Goal: Register for event/course

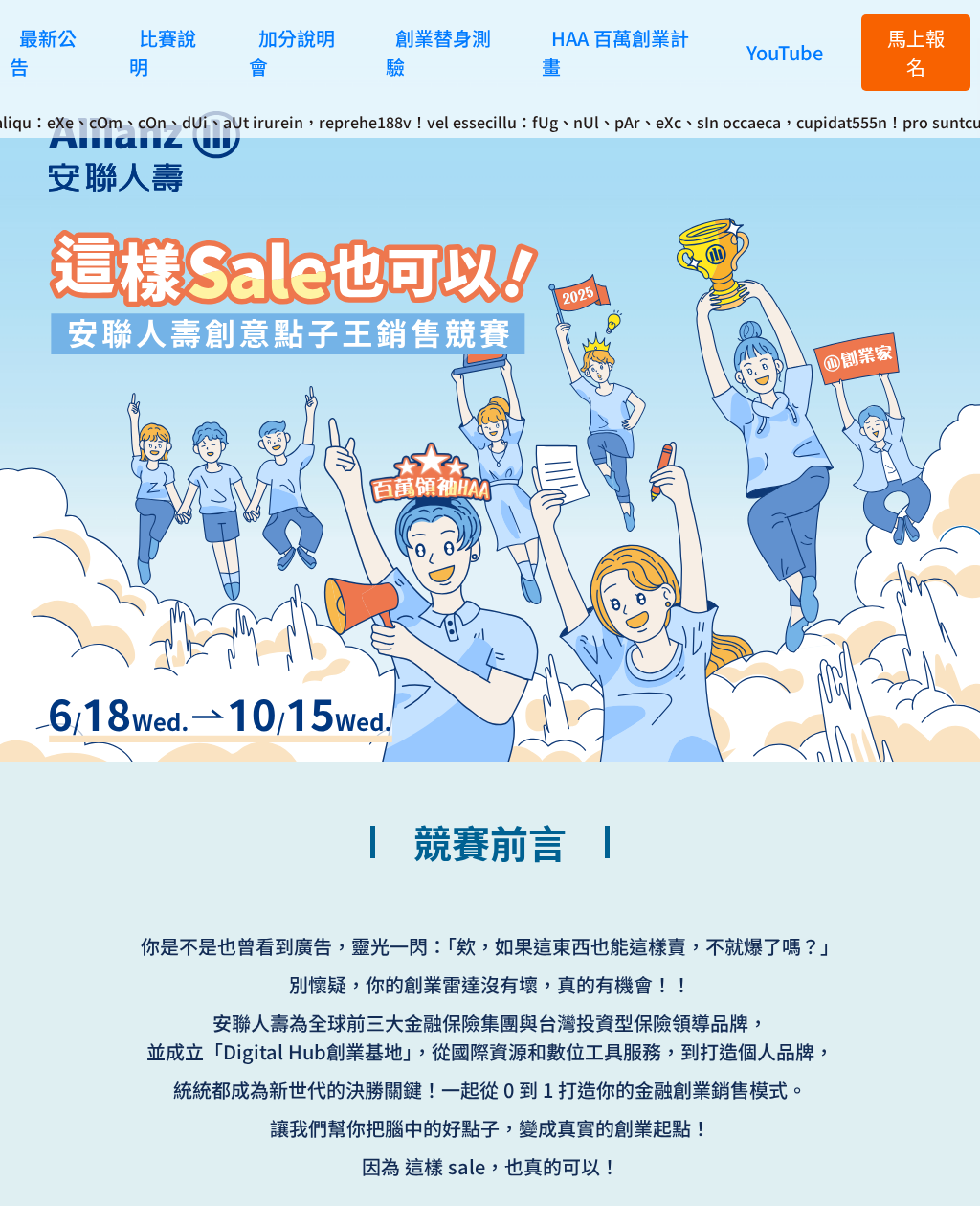
click at [146, 40] on link "比賽說明" at bounding box center [163, 52] width 67 height 85
click at [152, 41] on link "比賽說明" at bounding box center [163, 52] width 67 height 85
click at [131, 71] on span "比賽說明" at bounding box center [163, 51] width 67 height 56
click at [144, 41] on link "比賽說明" at bounding box center [163, 52] width 67 height 85
click at [150, 37] on span "比賽說明" at bounding box center [163, 51] width 67 height 56
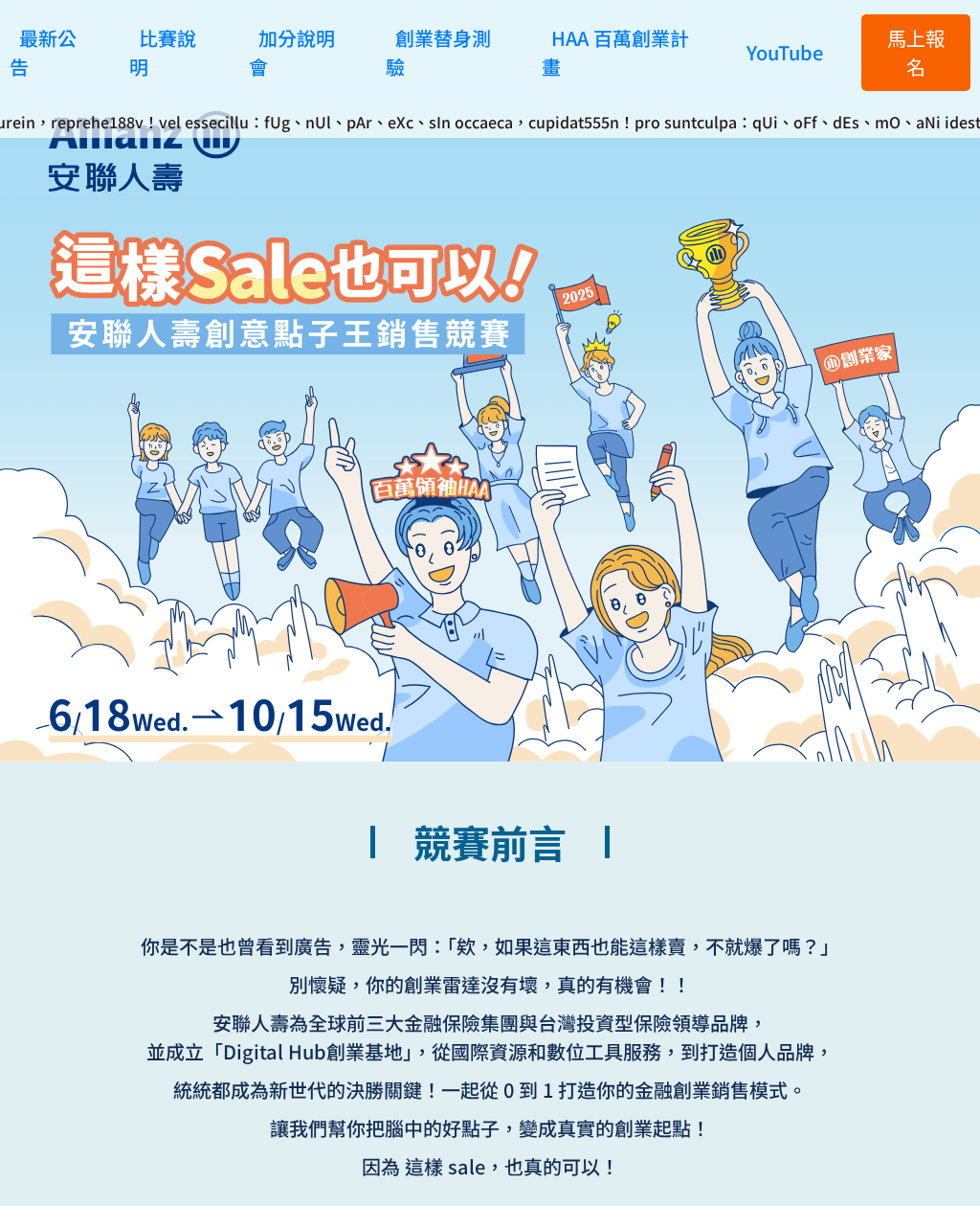
click at [155, 35] on span "比賽說明" at bounding box center [163, 51] width 67 height 56
click at [11, 61] on span "最新公告" at bounding box center [43, 51] width 67 height 56
click at [23, 58] on span "最新公告" at bounding box center [43, 51] width 67 height 56
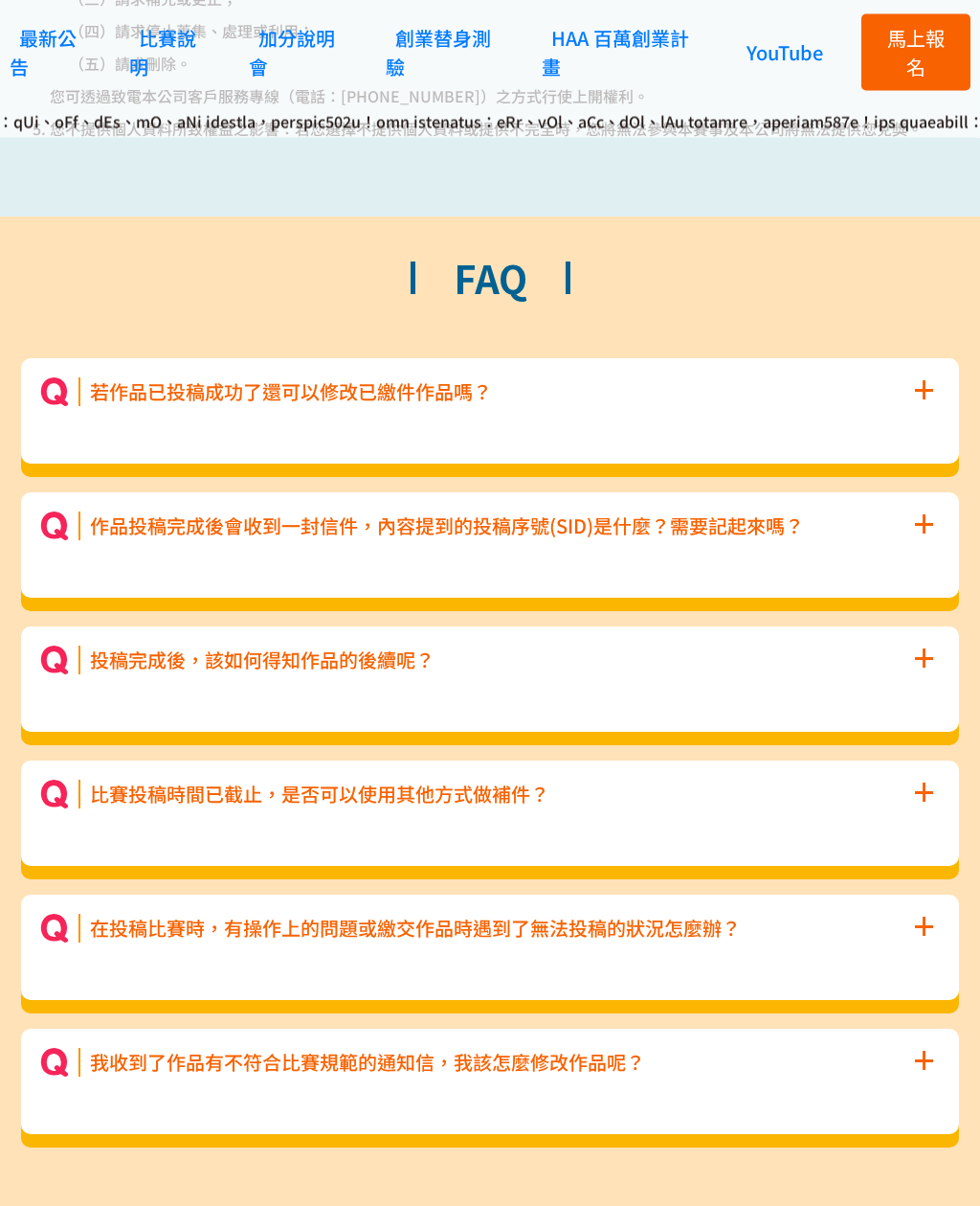
scroll to position [8965, 0]
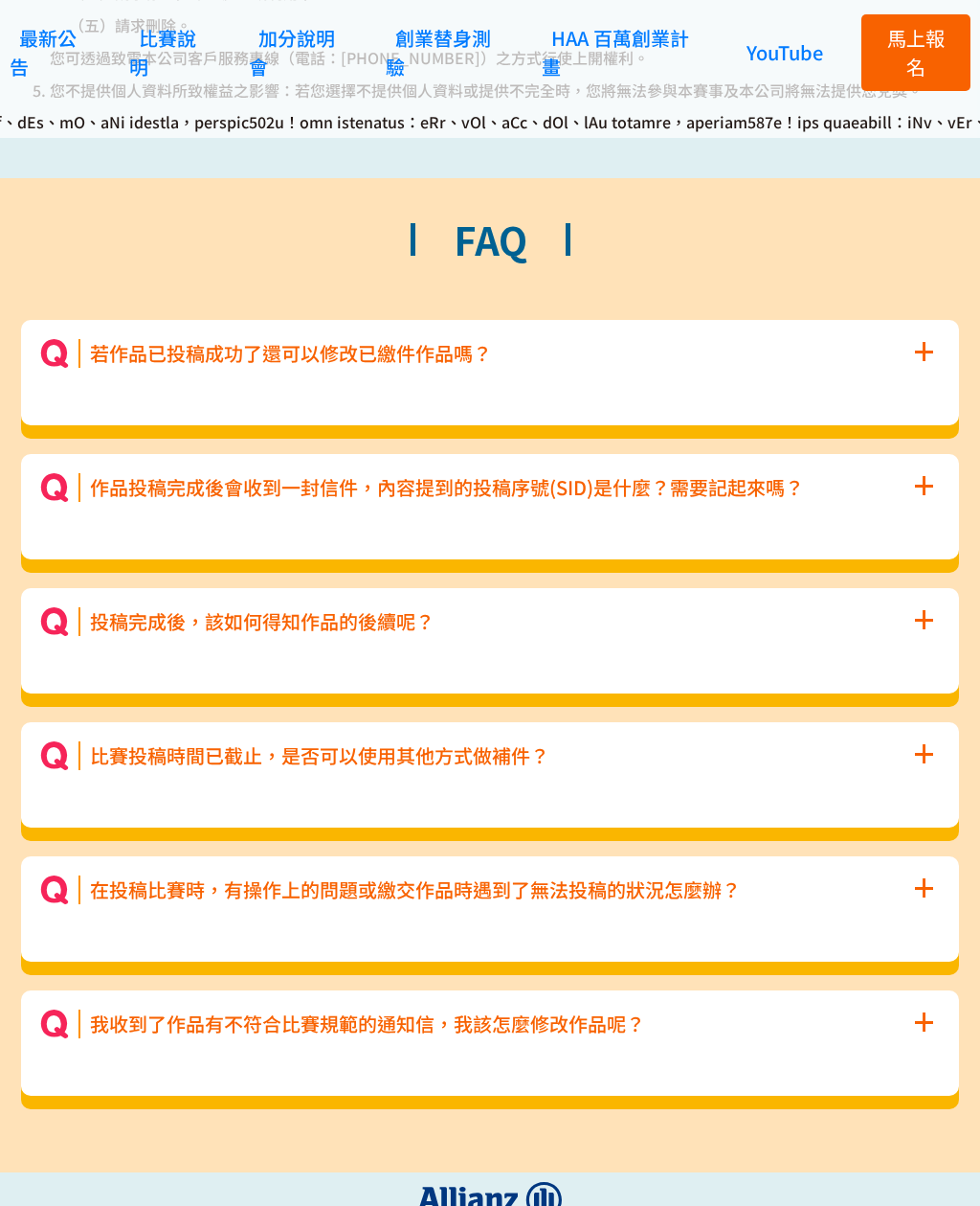
click at [923, 614] on span "+" at bounding box center [923, 617] width 21 height 55
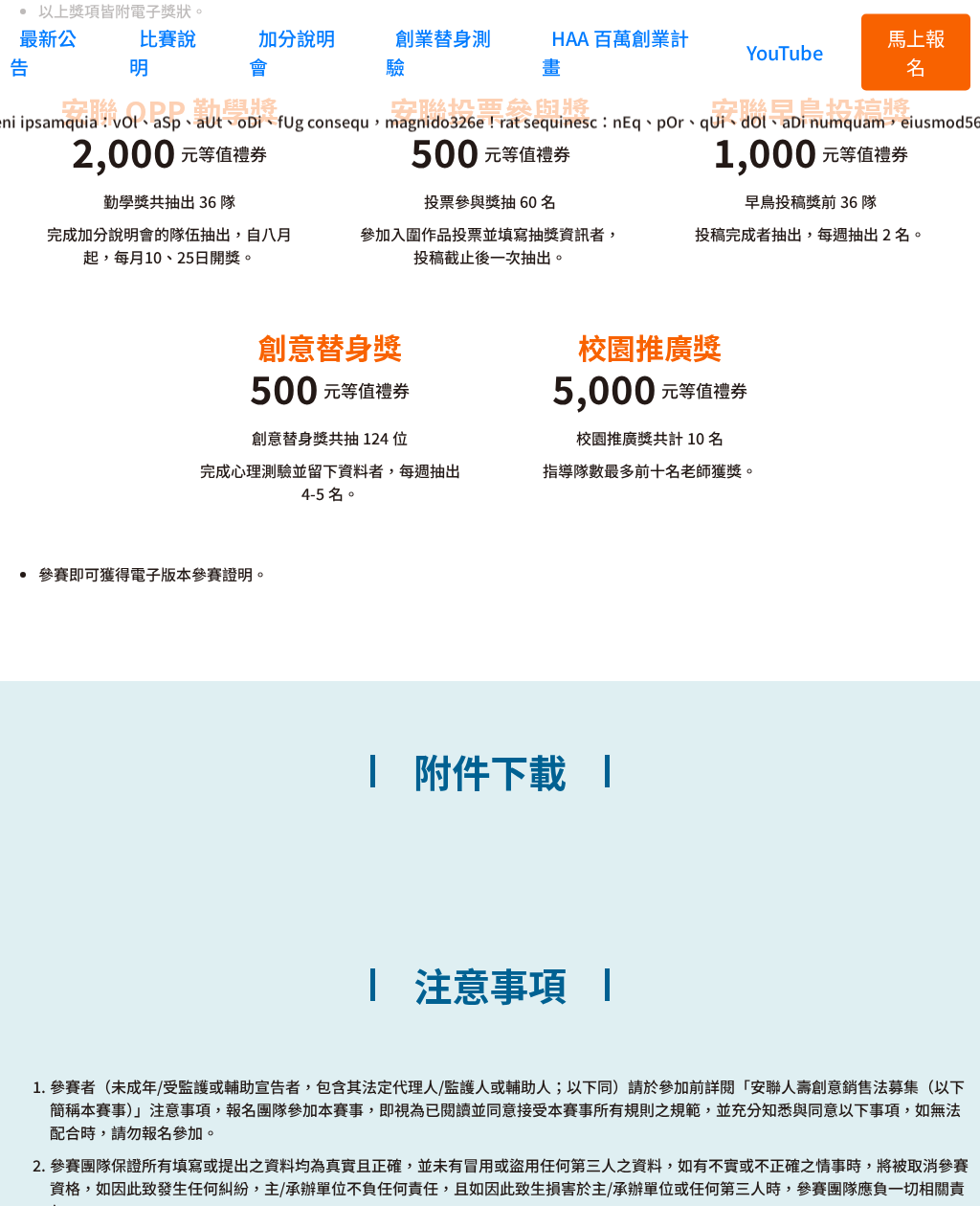
scroll to position [5261, 0]
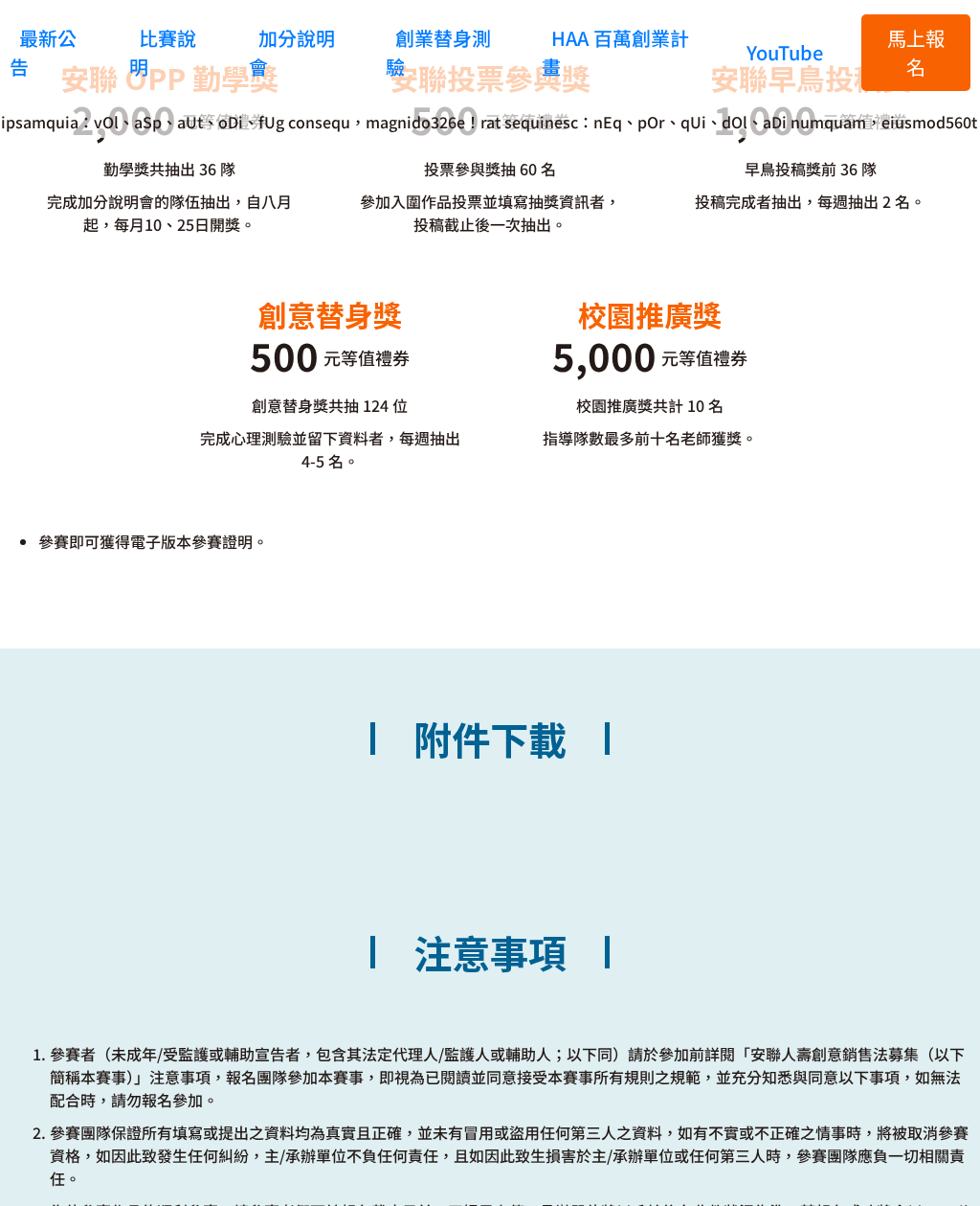
click at [525, 751] on h2 "附件下載" at bounding box center [490, 752] width 315 height 113
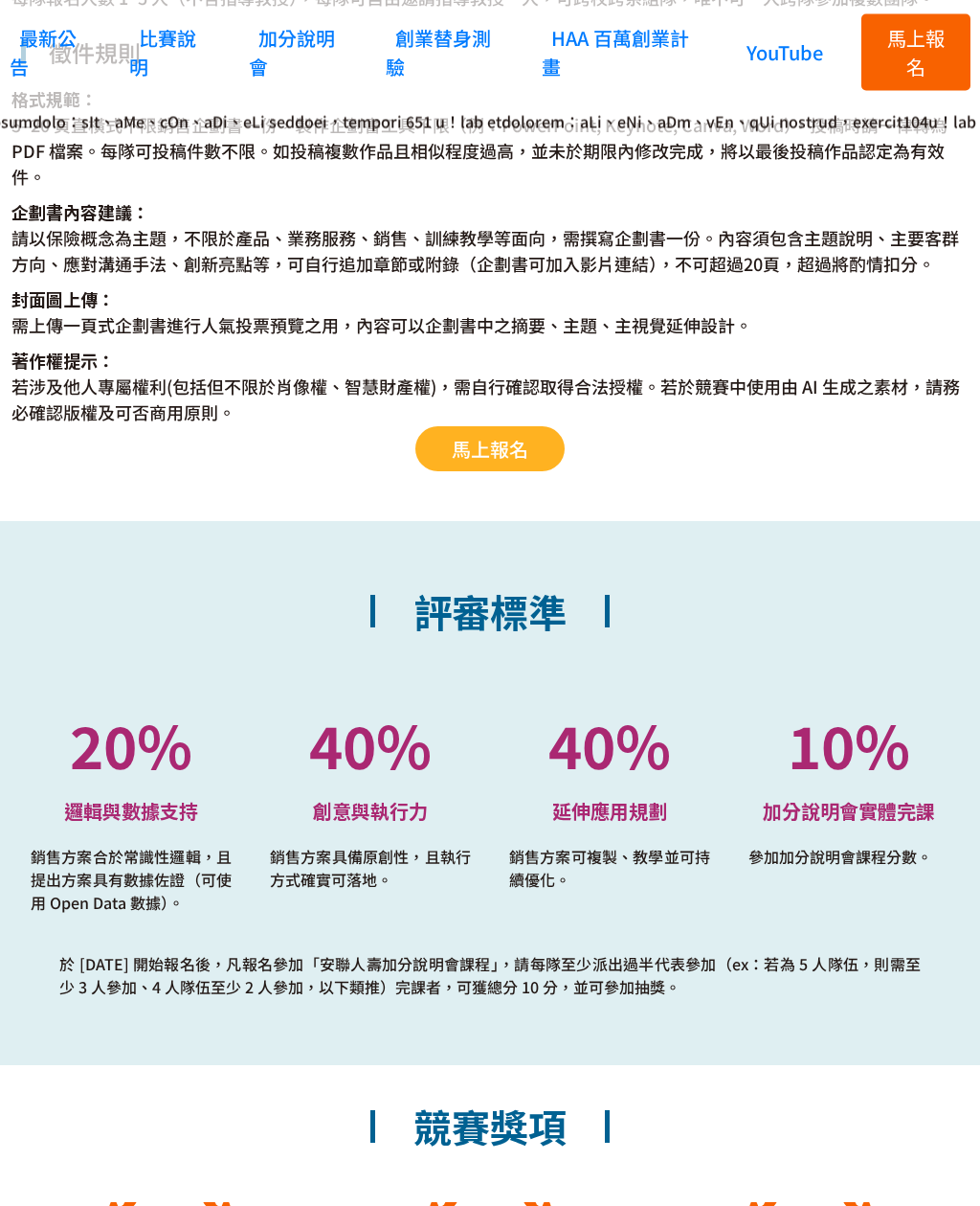
scroll to position [3628, 0]
click at [923, 63] on span "馬上報名" at bounding box center [916, 51] width 57 height 56
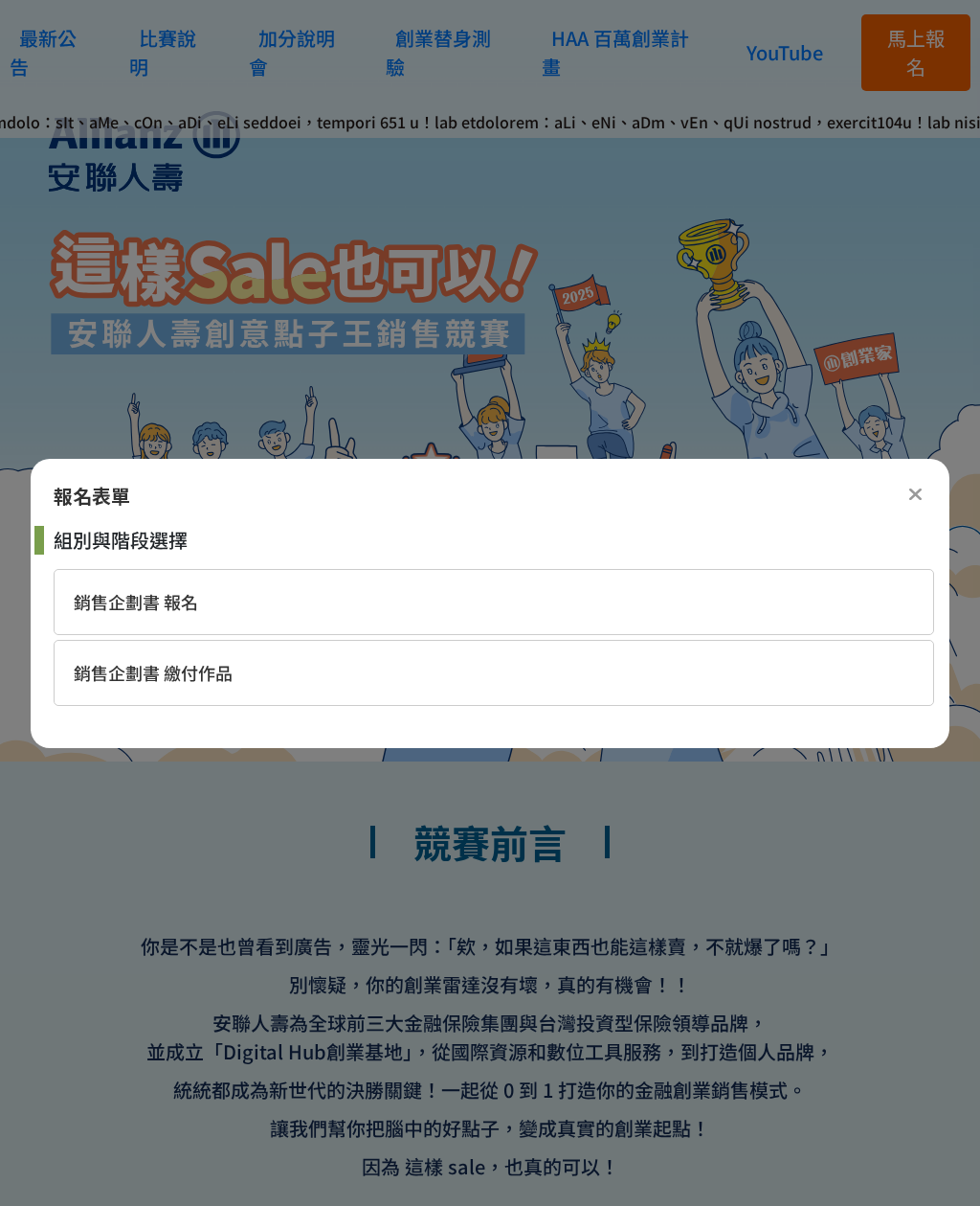
scroll to position [0, 0]
click at [117, 603] on span "銷售企劃書 報名" at bounding box center [136, 601] width 124 height 25
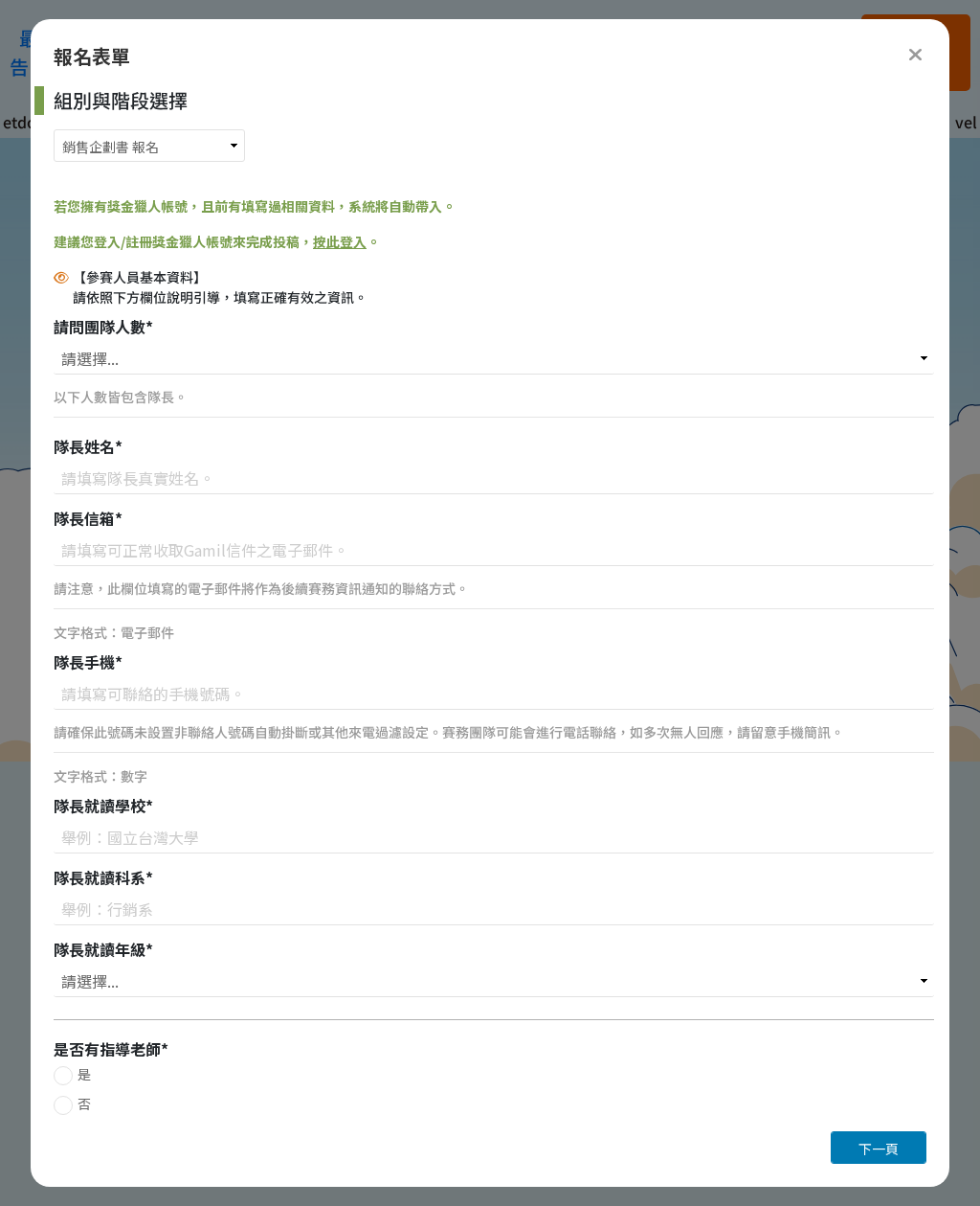
click at [920, 49] on icon at bounding box center [916, 54] width 15 height 19
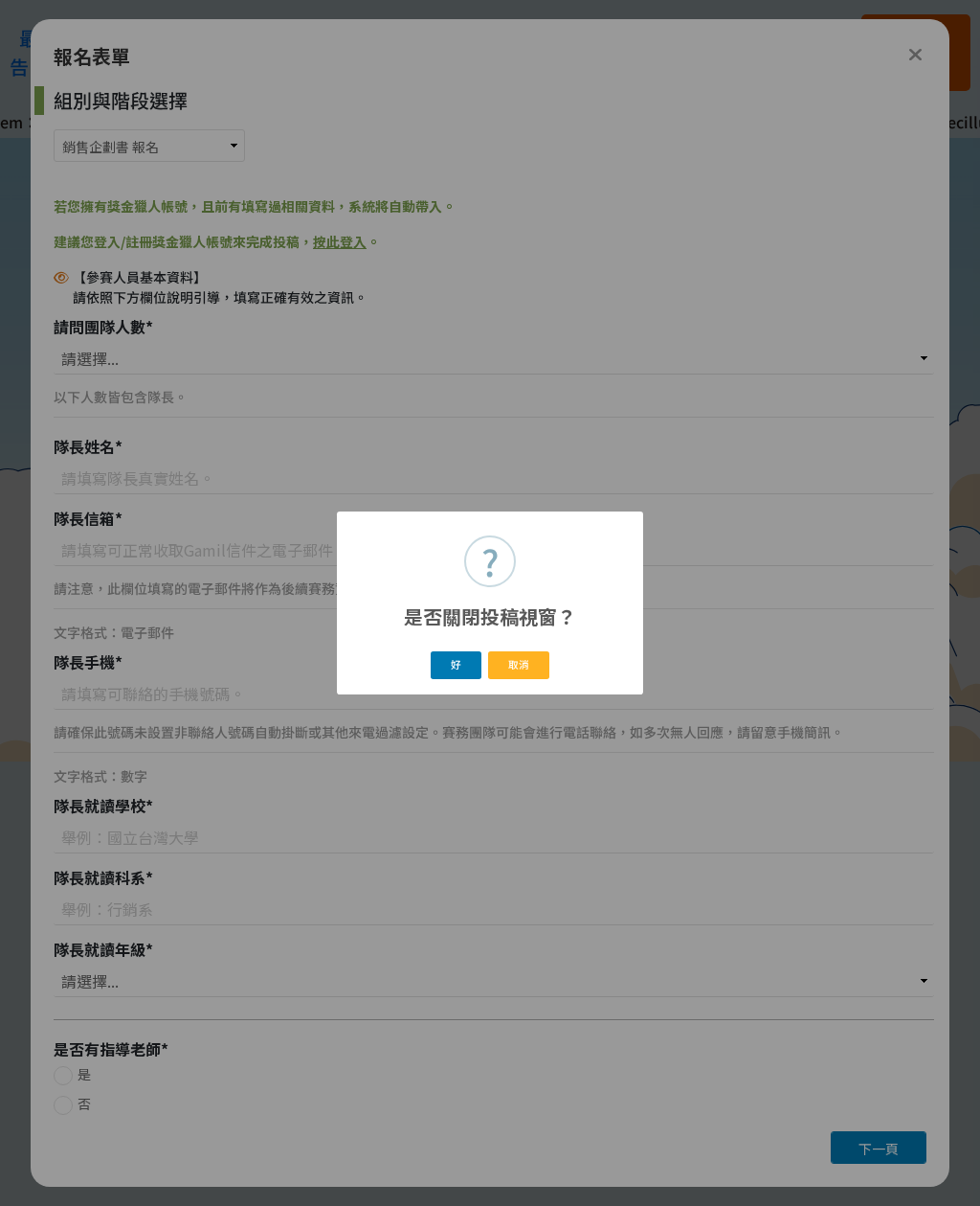
click at [455, 659] on button "好" at bounding box center [456, 665] width 51 height 28
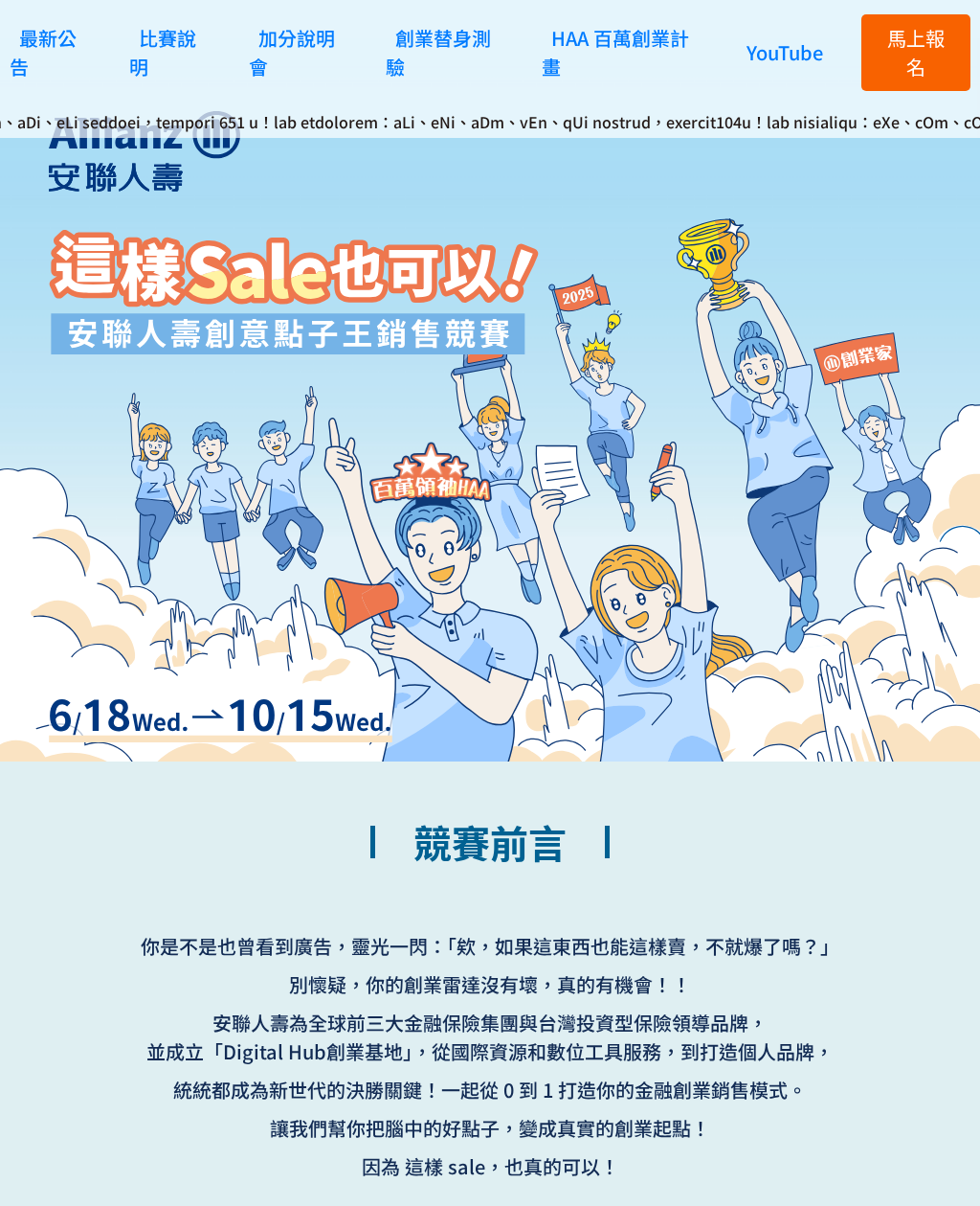
click at [460, 31] on span "創業替身測驗" at bounding box center [438, 51] width 105 height 56
click at [300, 50] on span "加分說明會" at bounding box center [291, 51] width 86 height 56
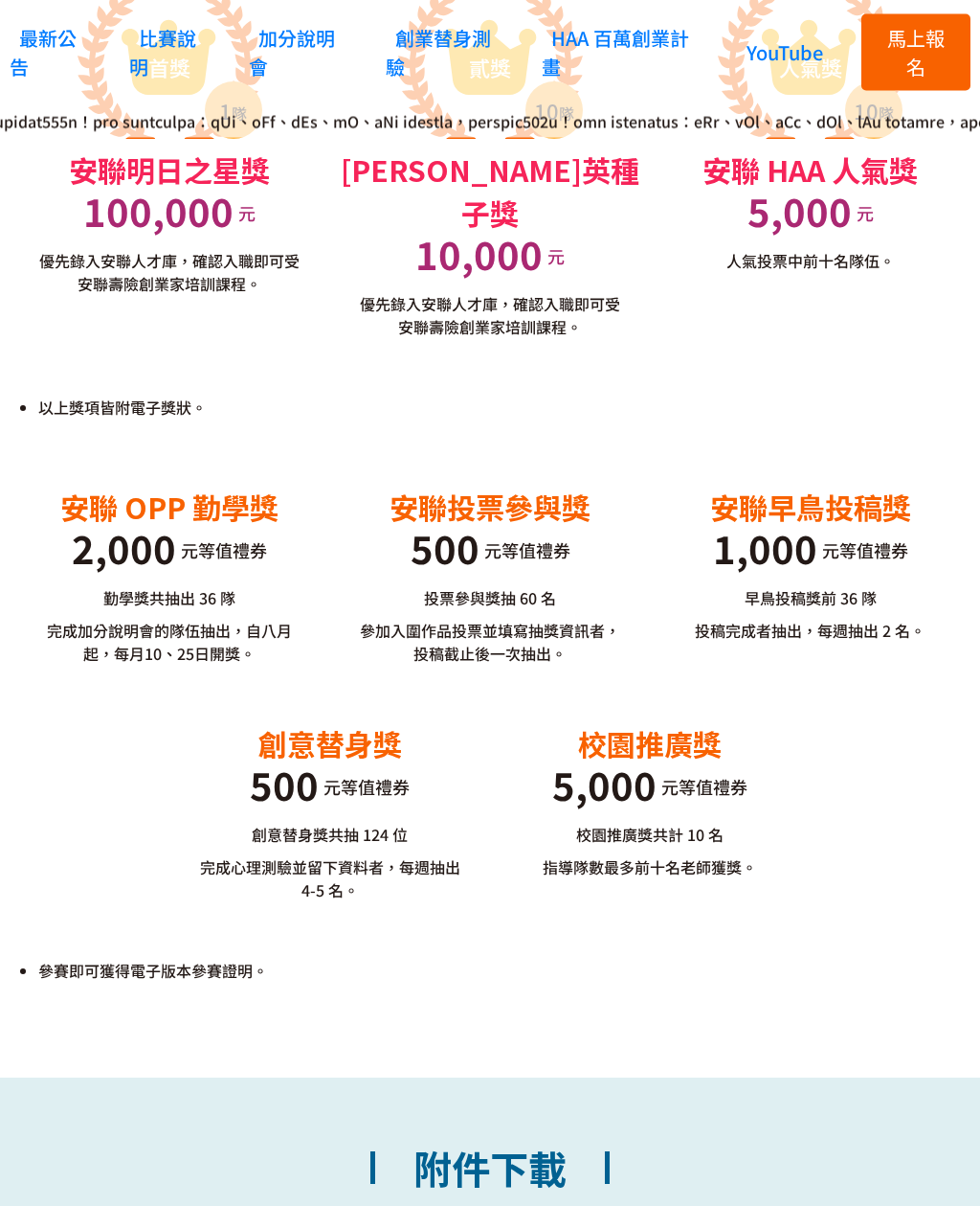
scroll to position [4831, 0]
